Goal: Use online tool/utility: Use online tool/utility

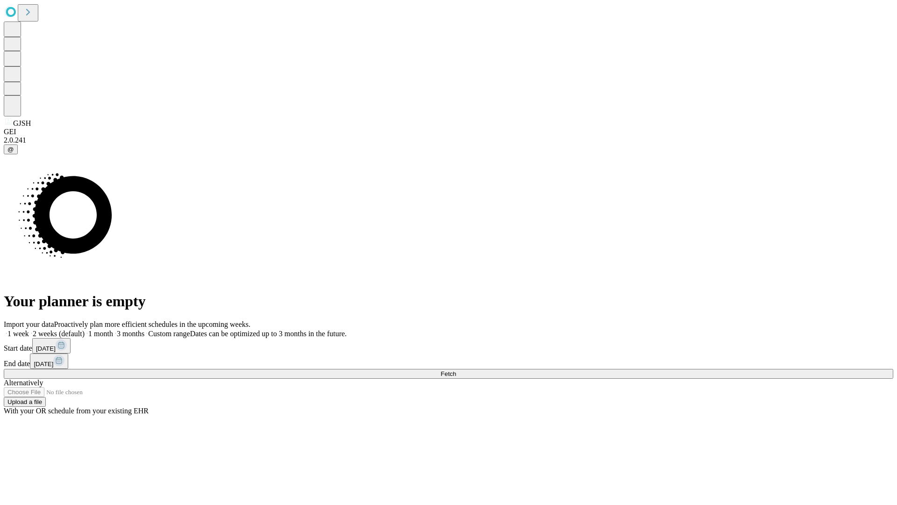
click at [456, 370] on span "Fetch" at bounding box center [448, 373] width 15 height 7
